Goal: Information Seeking & Learning: Learn about a topic

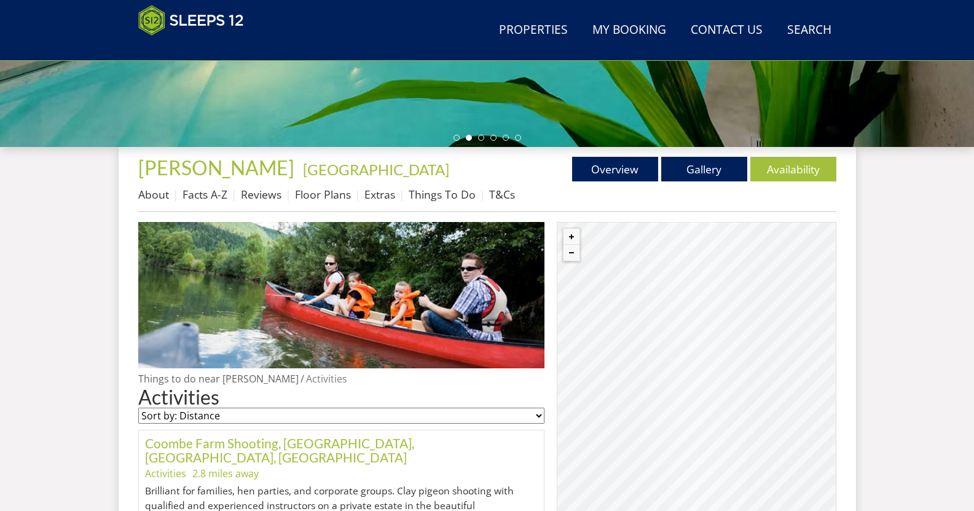
scroll to position [385, 0]
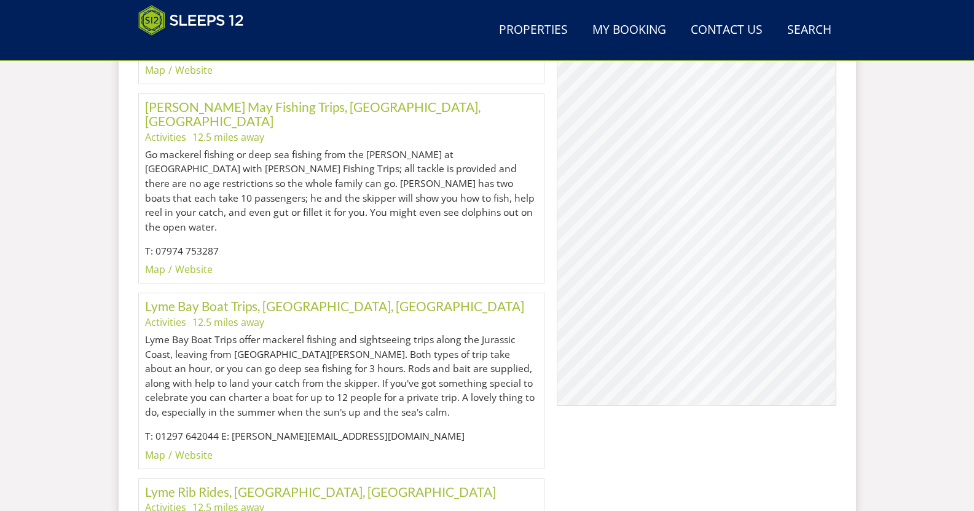
scroll to position [2032, 0]
click at [188, 447] on link "Website" at bounding box center [194, 454] width 38 height 14
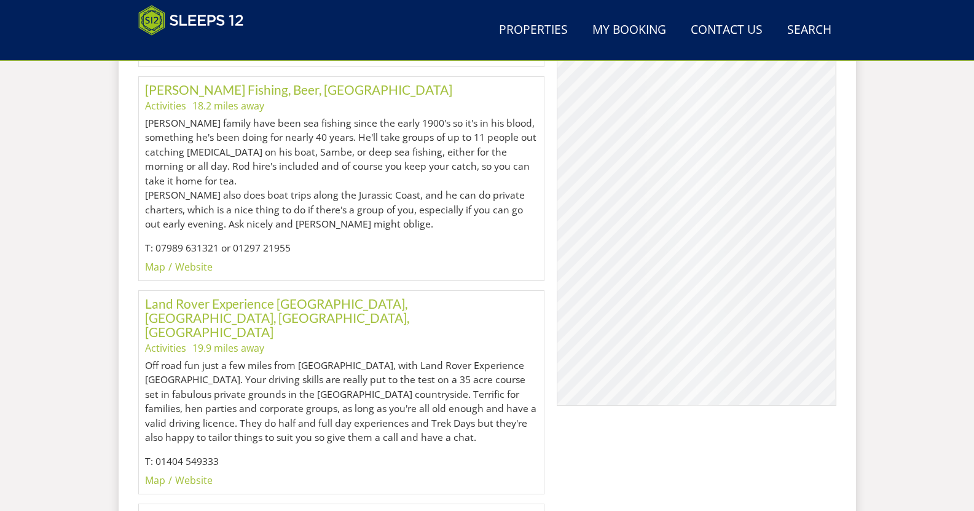
scroll to position [3601, 0]
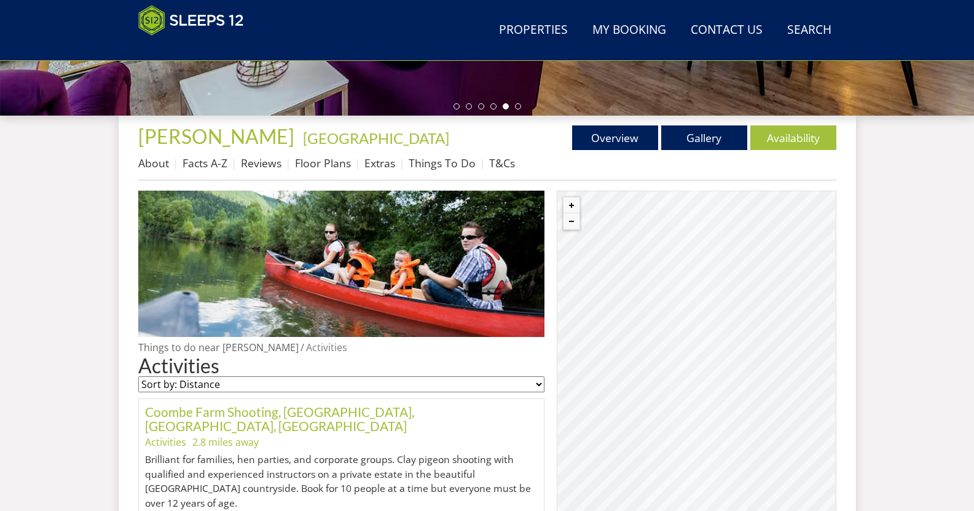
scroll to position [418, 0]
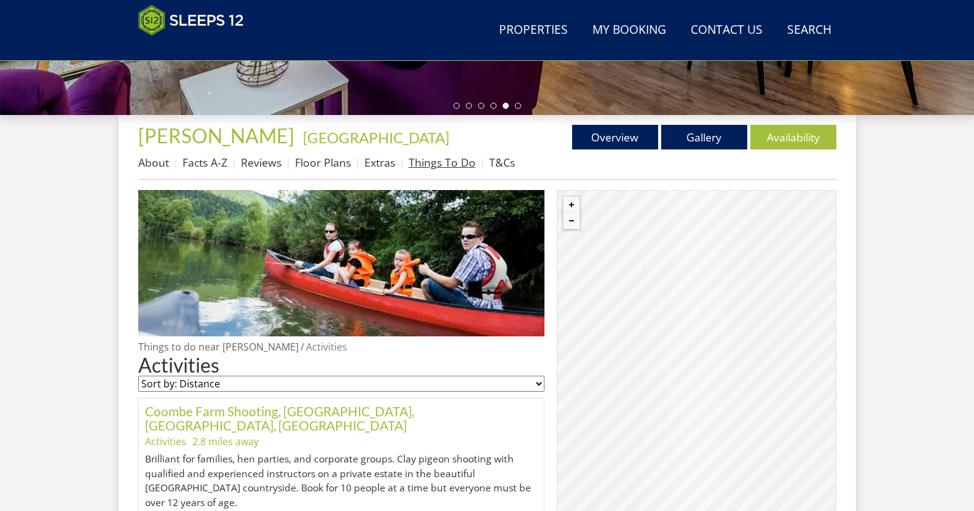
click at [424, 158] on link "Things To Do" at bounding box center [442, 162] width 67 height 15
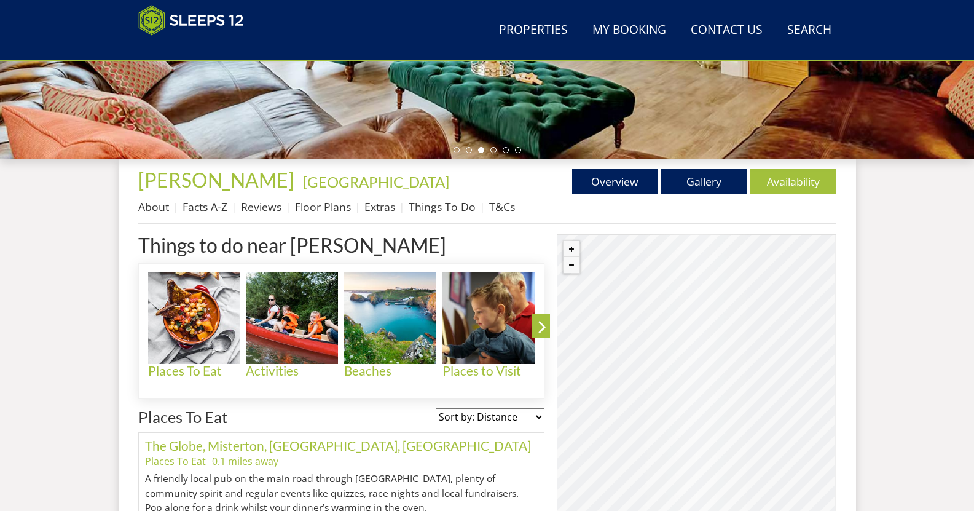
scroll to position [373, 0]
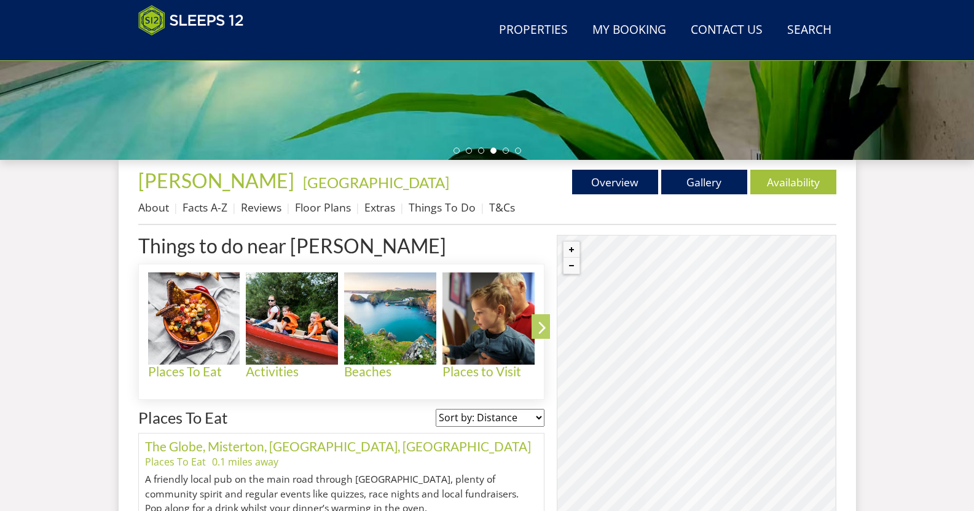
click at [543, 324] on icon at bounding box center [543, 329] width 22 height 29
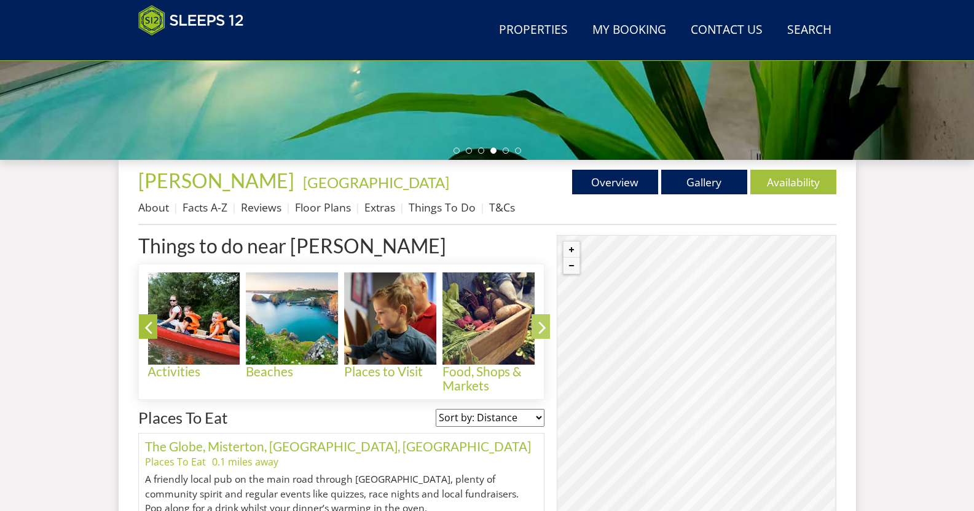
click at [543, 324] on icon at bounding box center [543, 329] width 22 height 29
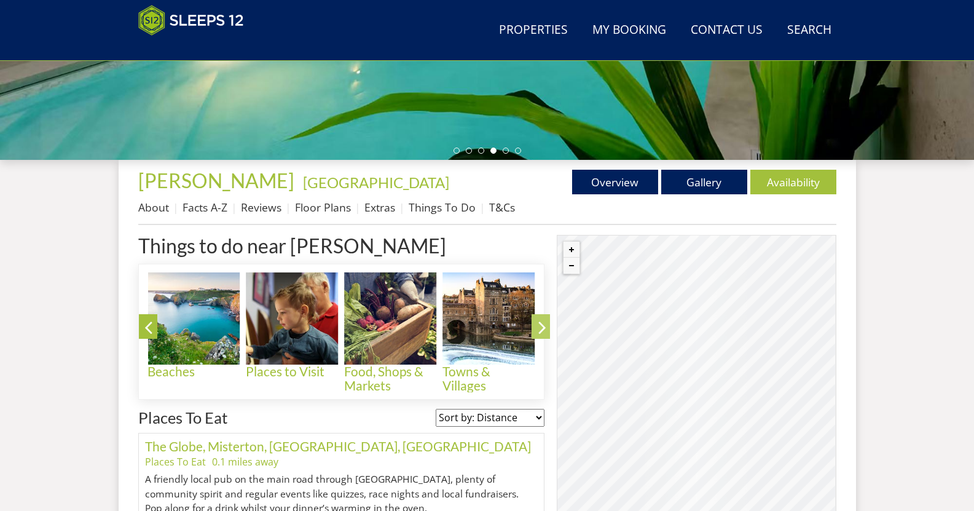
click at [543, 324] on icon at bounding box center [543, 329] width 22 height 29
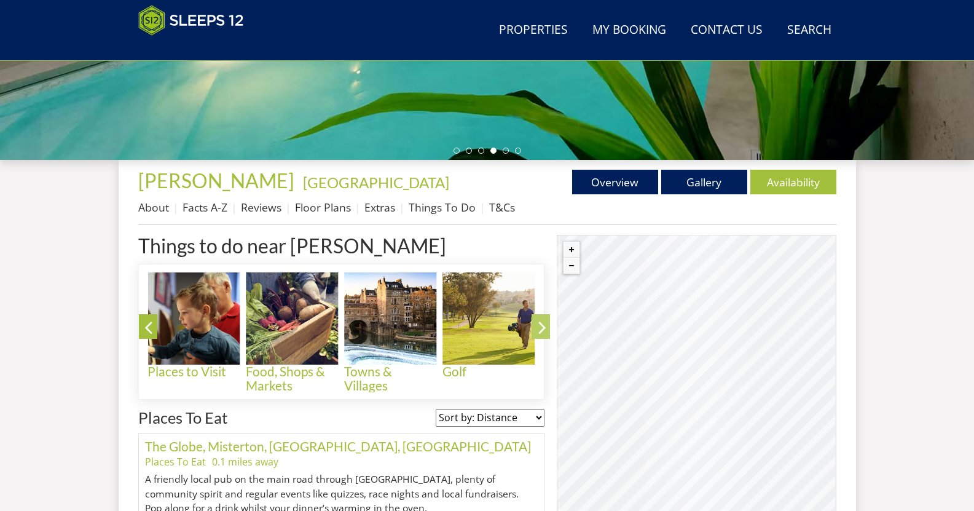
click at [543, 324] on icon at bounding box center [543, 329] width 22 height 29
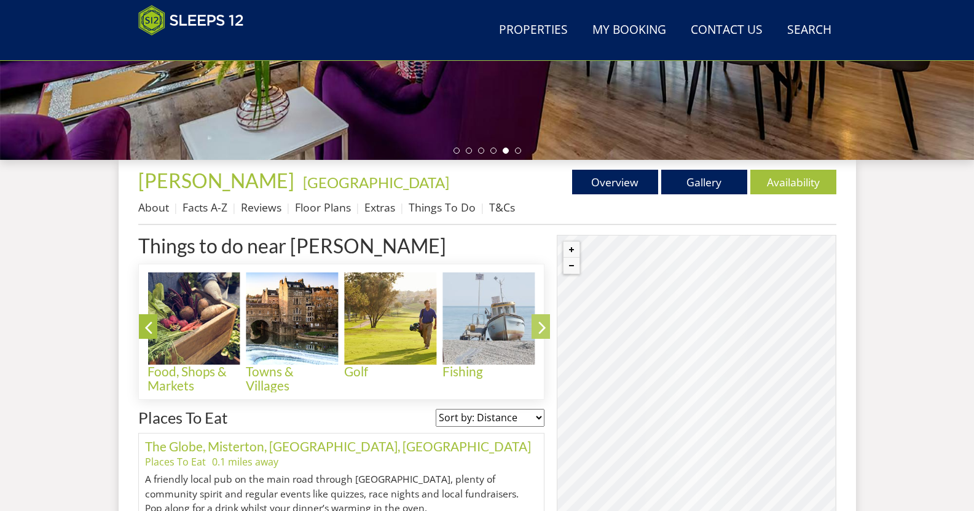
click at [543, 324] on icon at bounding box center [543, 329] width 22 height 29
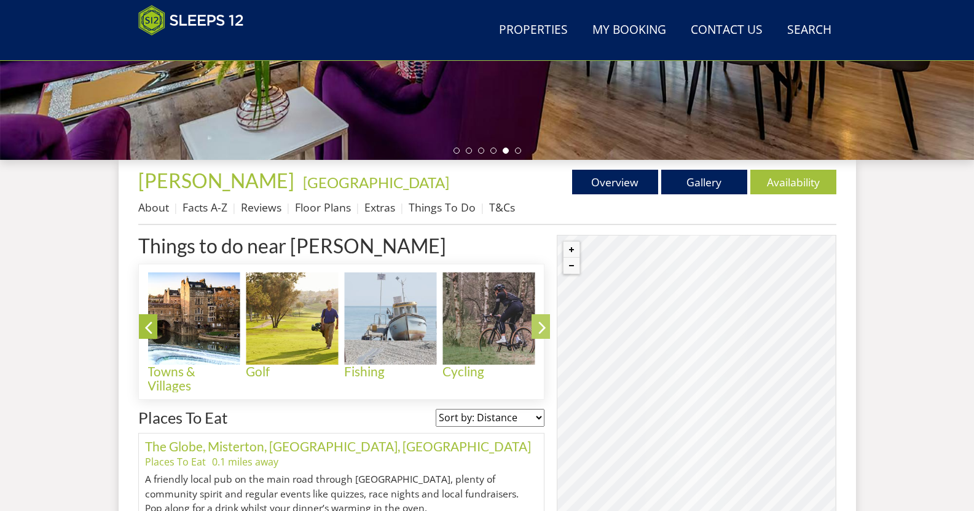
click at [543, 324] on icon at bounding box center [543, 329] width 22 height 29
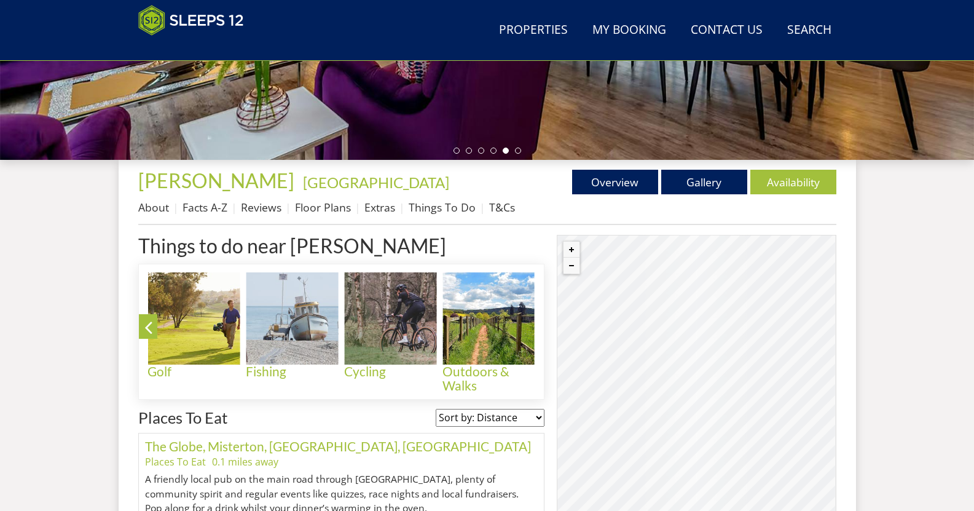
click at [543, 324] on icon at bounding box center [543, 329] width 22 height 29
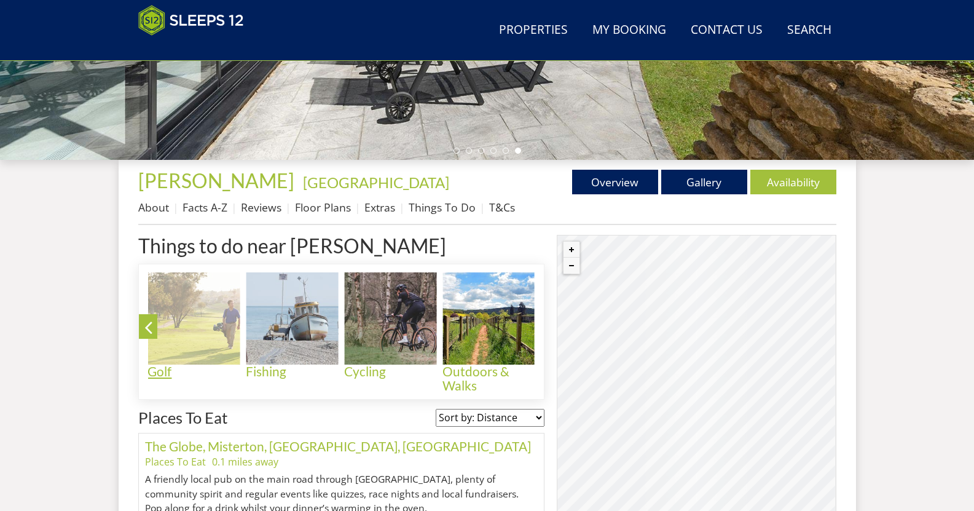
click at [191, 335] on img at bounding box center [194, 318] width 92 height 92
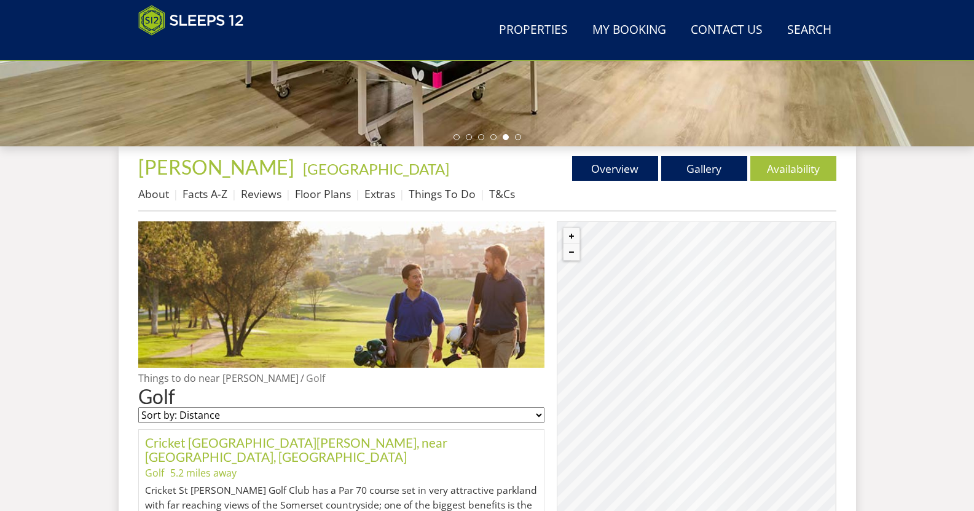
scroll to position [388, 0]
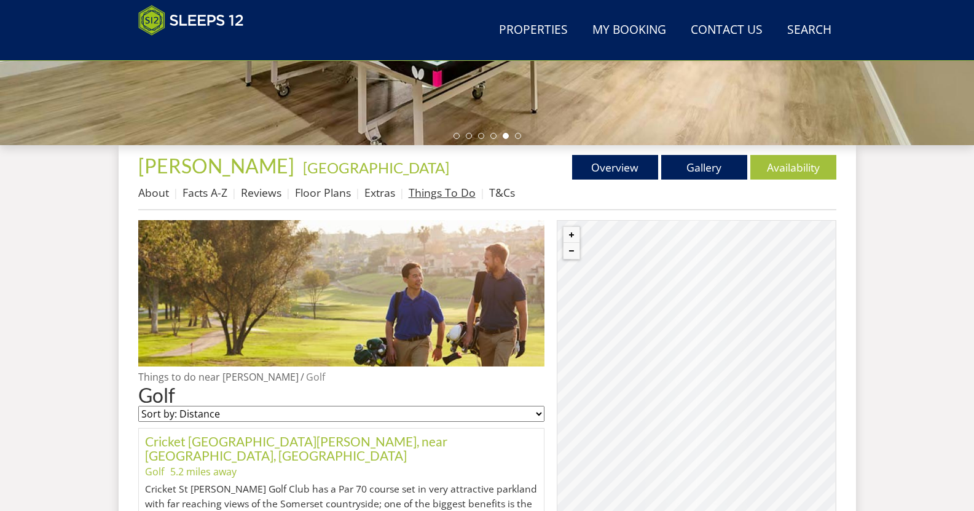
click at [440, 199] on link "Things To Do" at bounding box center [442, 192] width 67 height 15
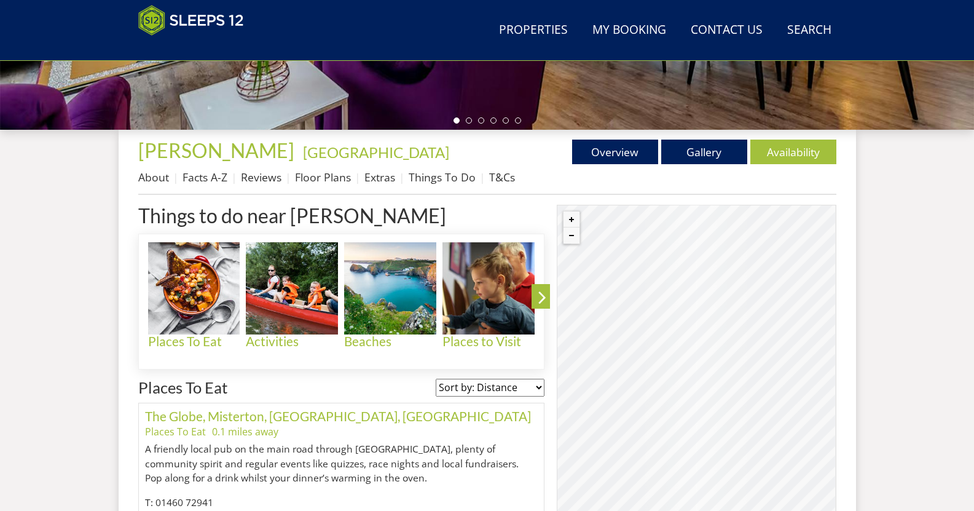
scroll to position [404, 0]
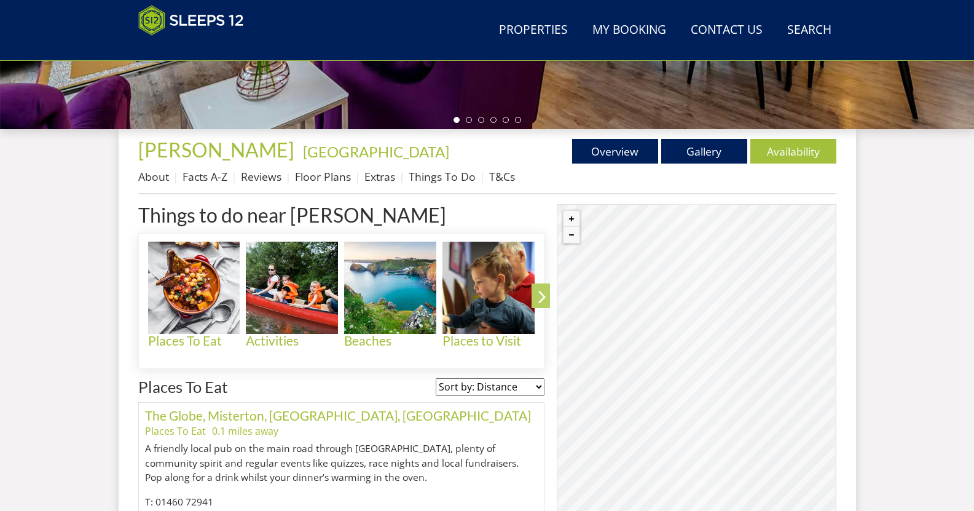
click at [538, 291] on icon at bounding box center [543, 299] width 22 height 29
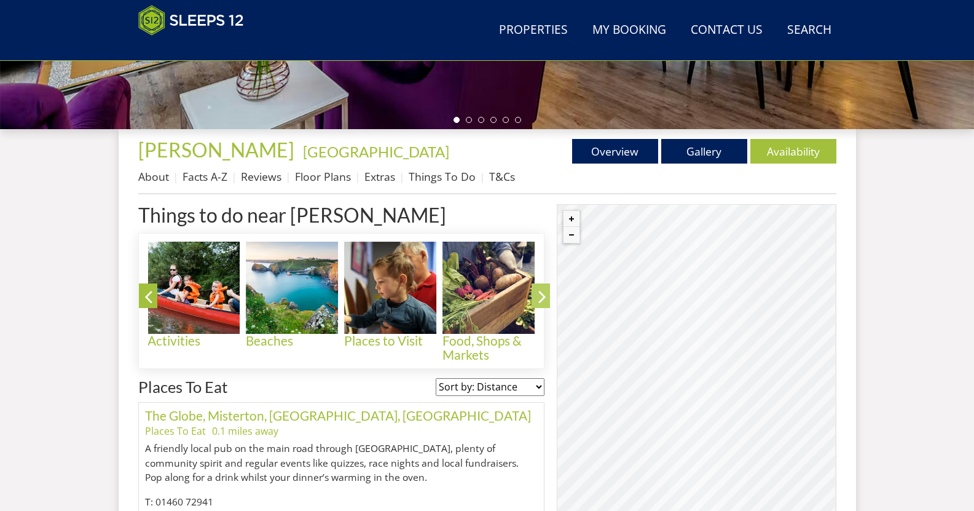
click at [538, 291] on icon at bounding box center [543, 299] width 22 height 29
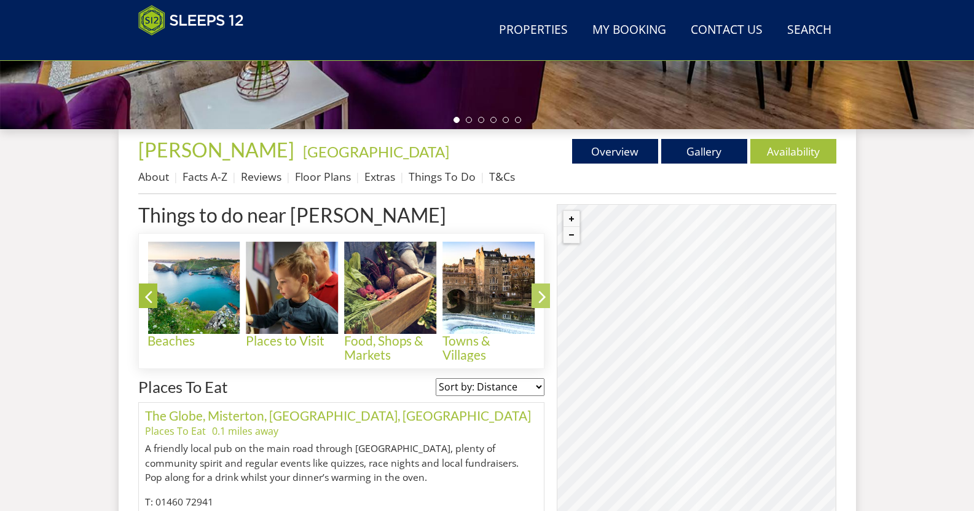
click at [538, 291] on icon at bounding box center [543, 299] width 22 height 29
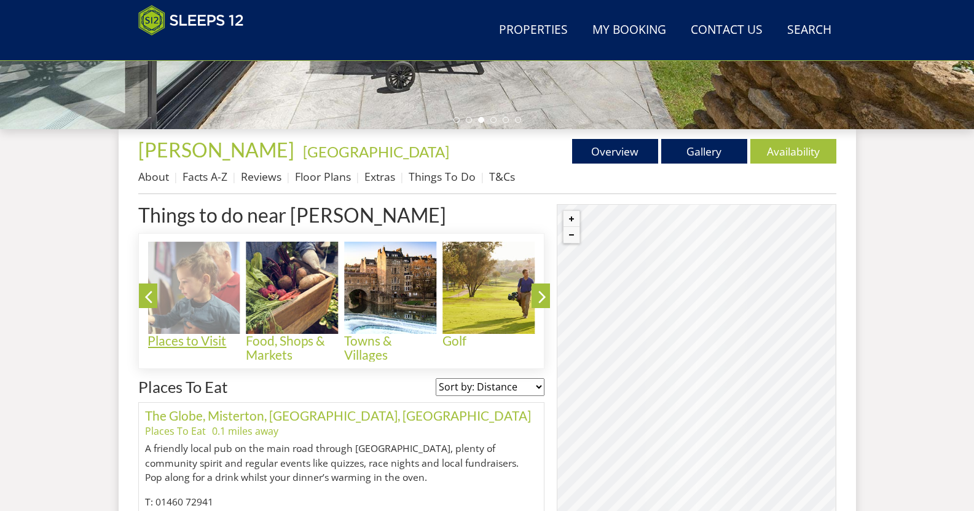
click at [181, 296] on img at bounding box center [194, 288] width 92 height 92
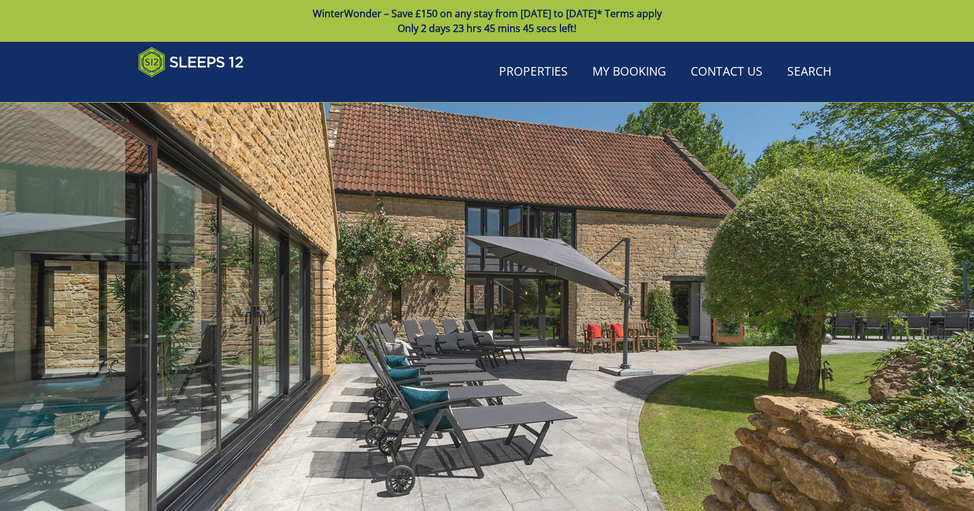
scroll to position [404, 0]
